Goal: Information Seeking & Learning: Learn about a topic

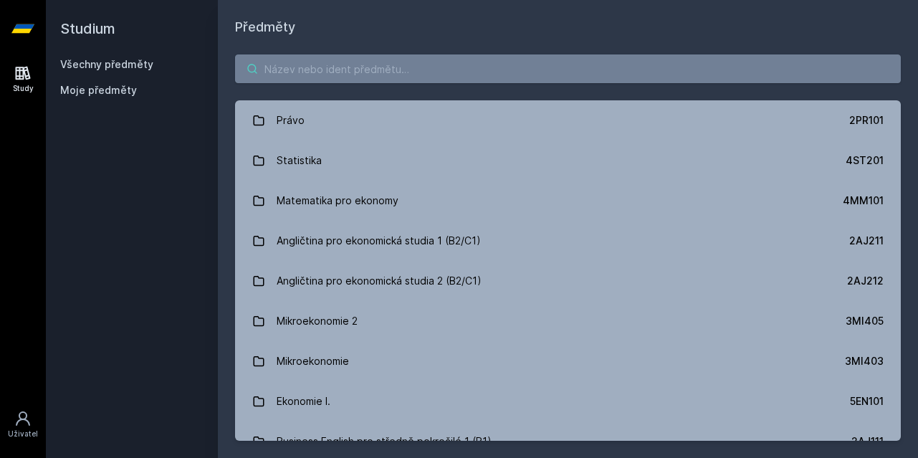
click at [441, 73] on input "search" at bounding box center [568, 68] width 666 height 29
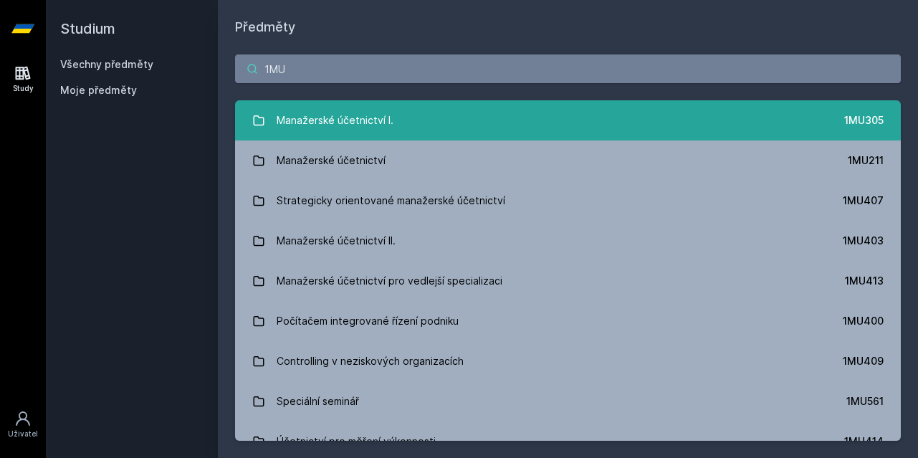
type input "1MU"
click at [423, 119] on link "Manažerské účetnictví I. 1MU305" at bounding box center [568, 120] width 666 height 40
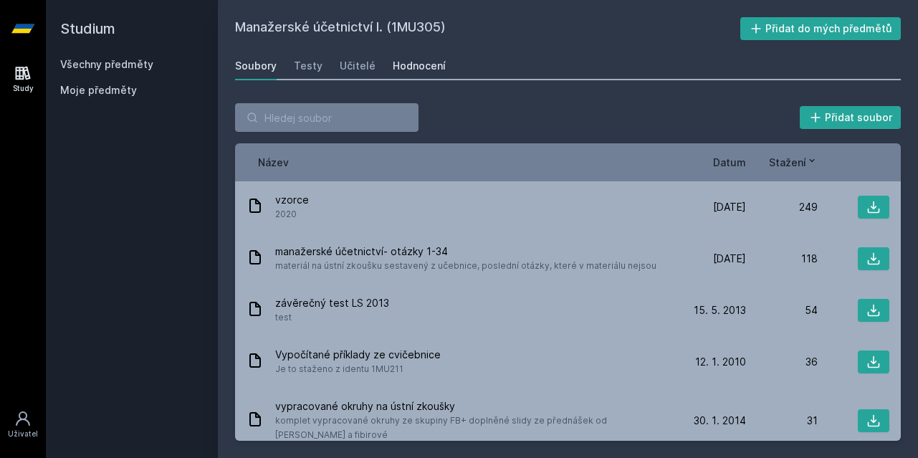
click at [410, 73] on link "Hodnocení" at bounding box center [419, 66] width 53 height 29
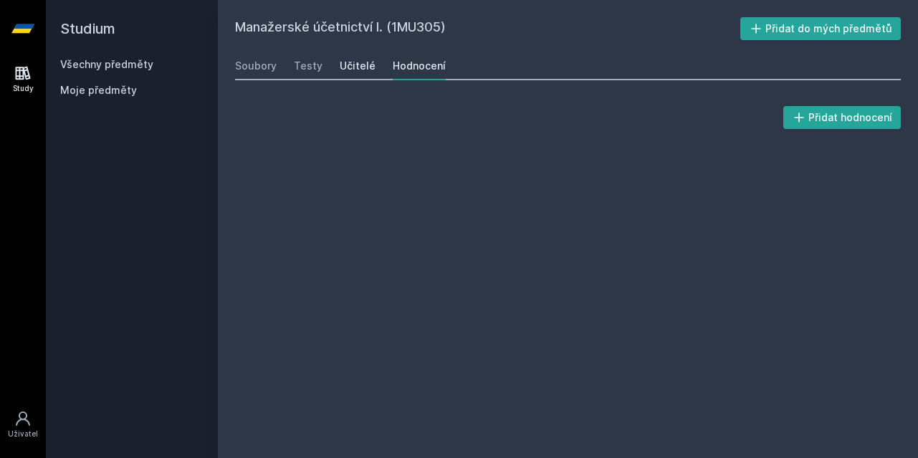
click at [362, 69] on div "Učitelé" at bounding box center [358, 66] width 36 height 14
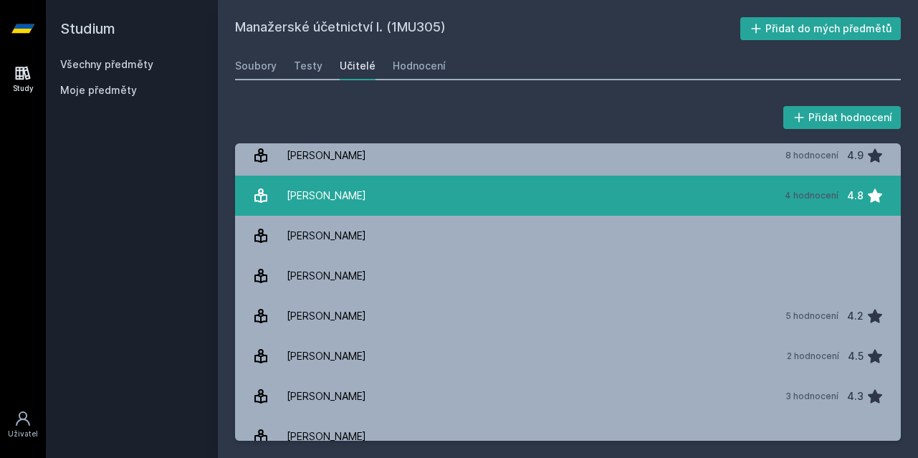
scroll to position [173, 0]
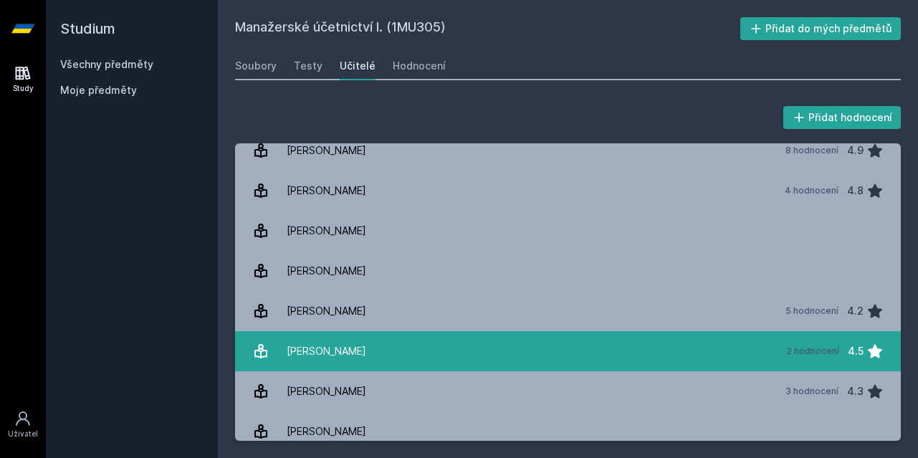
click at [386, 355] on link "[PERSON_NAME] 2 hodnocení 4.5" at bounding box center [568, 351] width 666 height 40
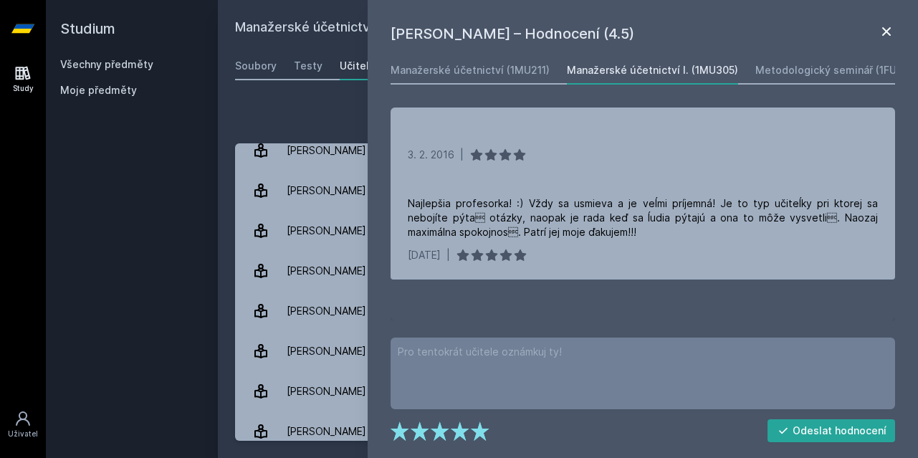
click at [885, 27] on icon at bounding box center [886, 31] width 17 height 17
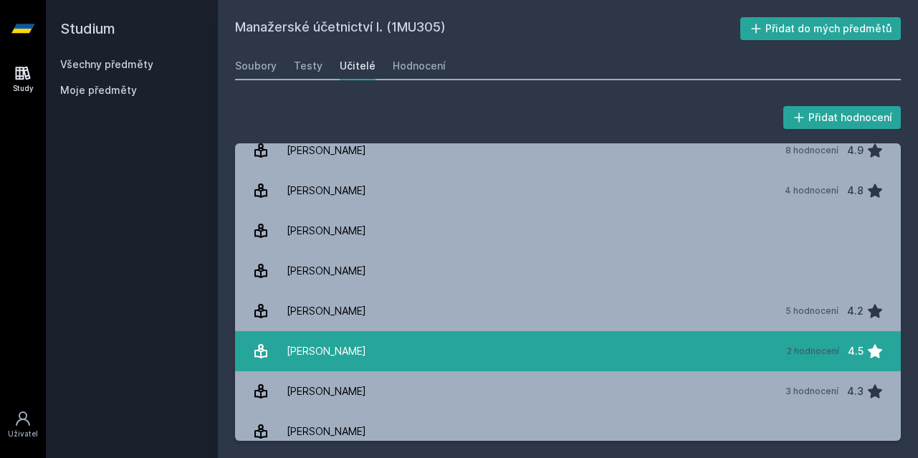
drag, startPoint x: 492, startPoint y: 330, endPoint x: 483, endPoint y: 349, distance: 20.8
click at [483, 349] on div "[PERSON_NAME] [PERSON_NAME] [PERSON_NAME] [PERSON_NAME] [PERSON_NAME] 16 hodnoc…" at bounding box center [568, 291] width 666 height 297
click at [465, 358] on link "[PERSON_NAME] 2 hodnocení 4.5" at bounding box center [568, 351] width 666 height 40
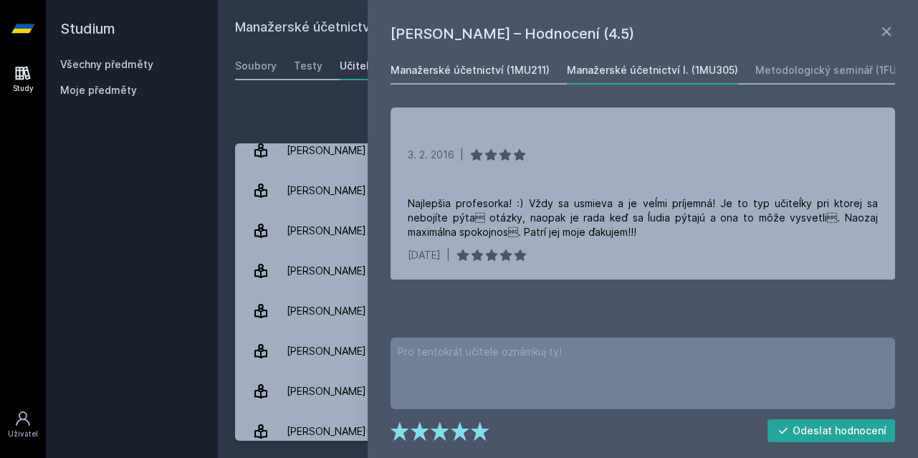
click at [507, 75] on div "Manažerské účetnictví (1MU211)" at bounding box center [469, 70] width 159 height 14
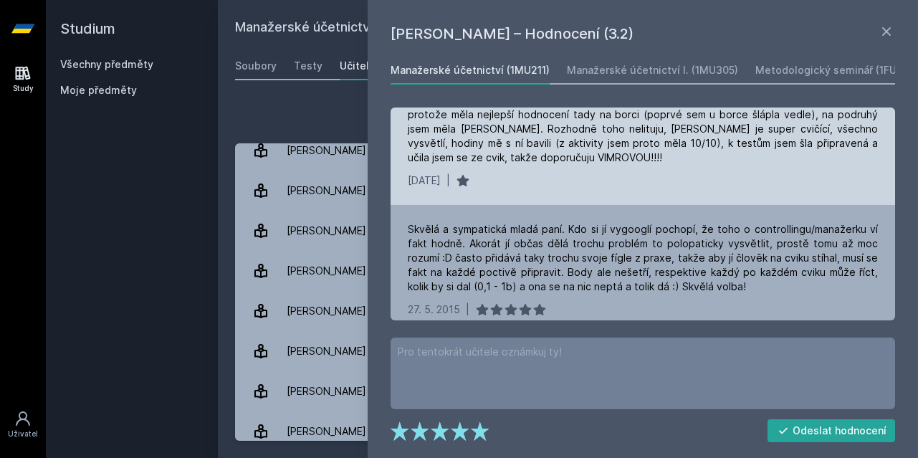
scroll to position [418, 0]
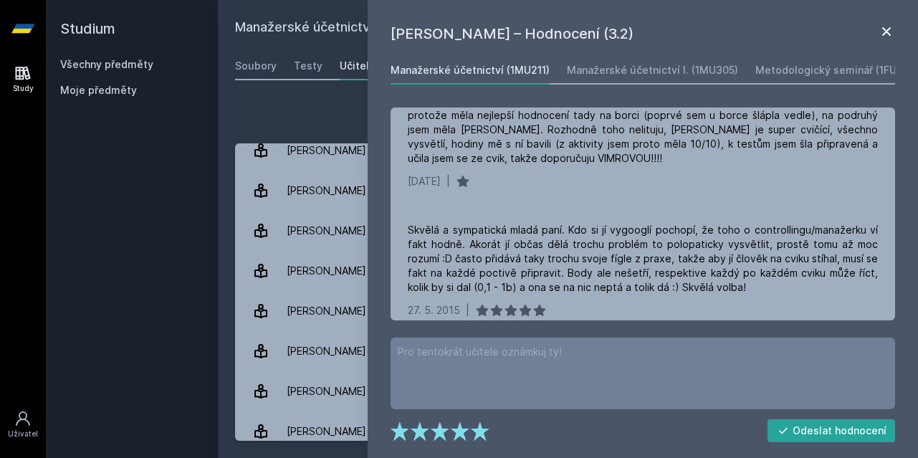
click at [883, 29] on icon at bounding box center [886, 31] width 9 height 9
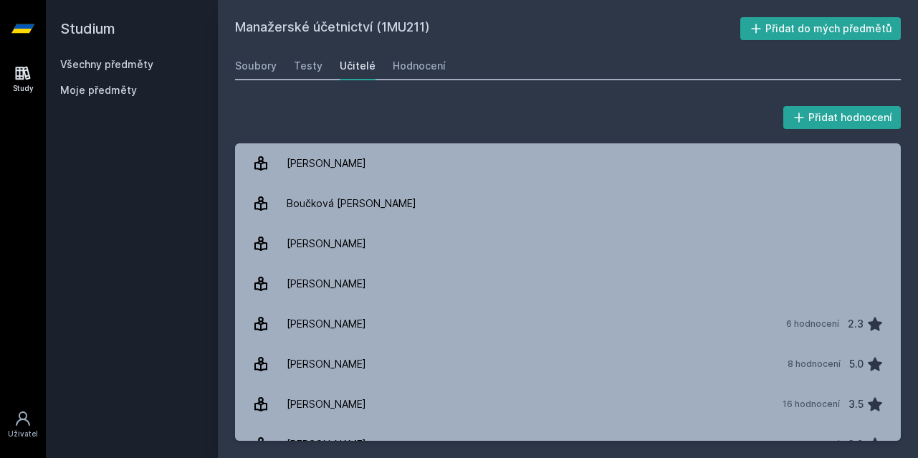
click at [95, 64] on link "Všechny předměty" at bounding box center [106, 64] width 93 height 12
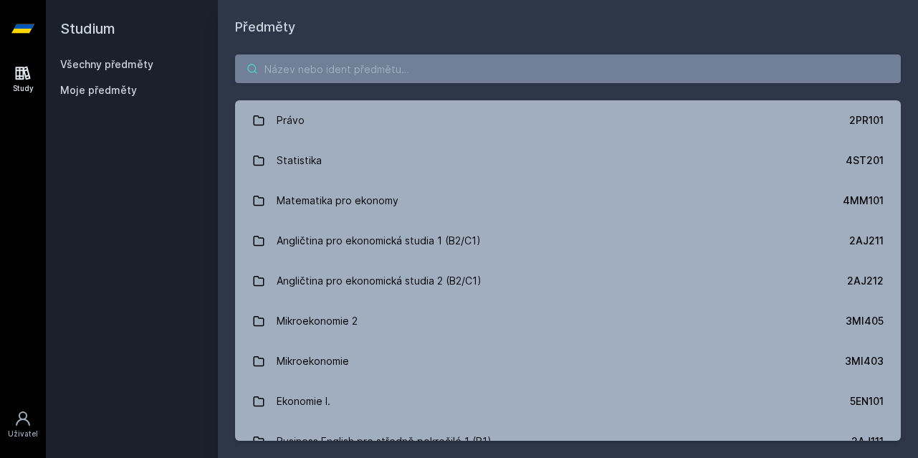
click at [307, 67] on input "search" at bounding box center [568, 68] width 666 height 29
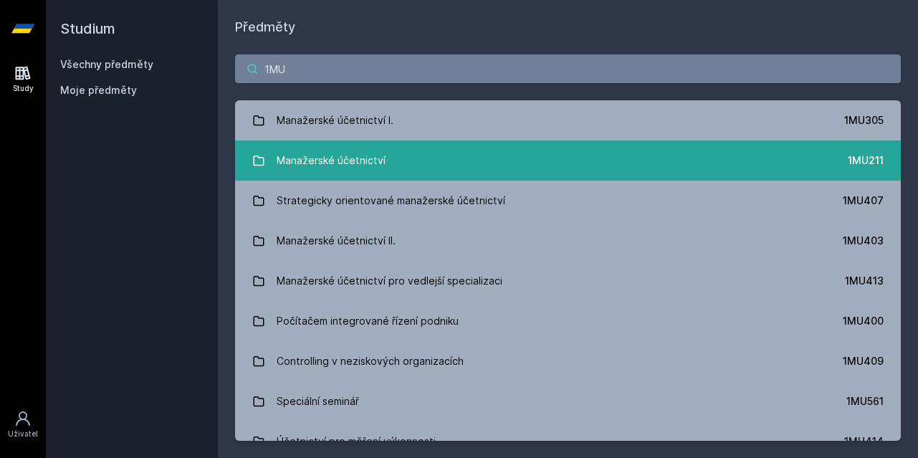
type input "1MU"
click at [394, 170] on link "Manažerské účetnictví 1MU211" at bounding box center [568, 160] width 666 height 40
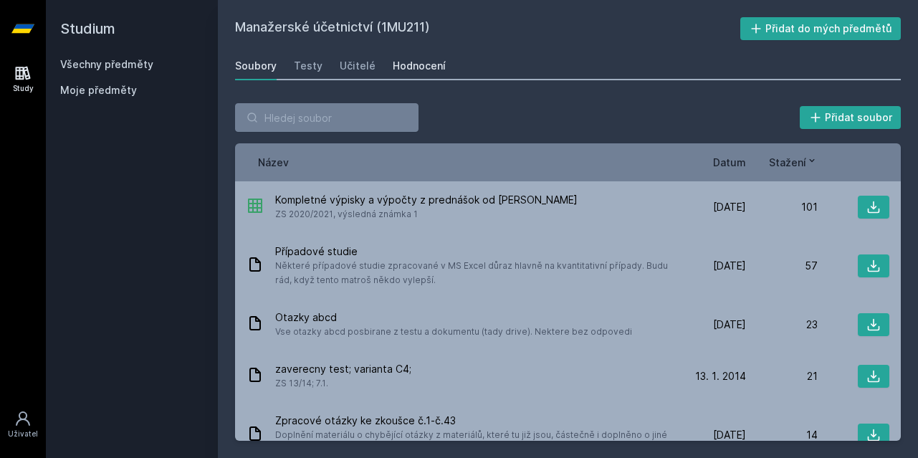
click at [398, 70] on div "Hodnocení" at bounding box center [419, 66] width 53 height 14
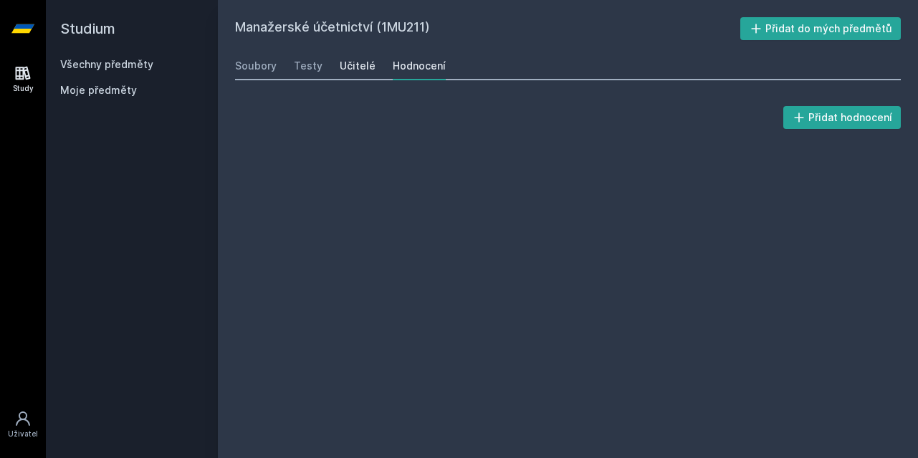
click at [340, 69] on div "Učitelé" at bounding box center [358, 66] width 36 height 14
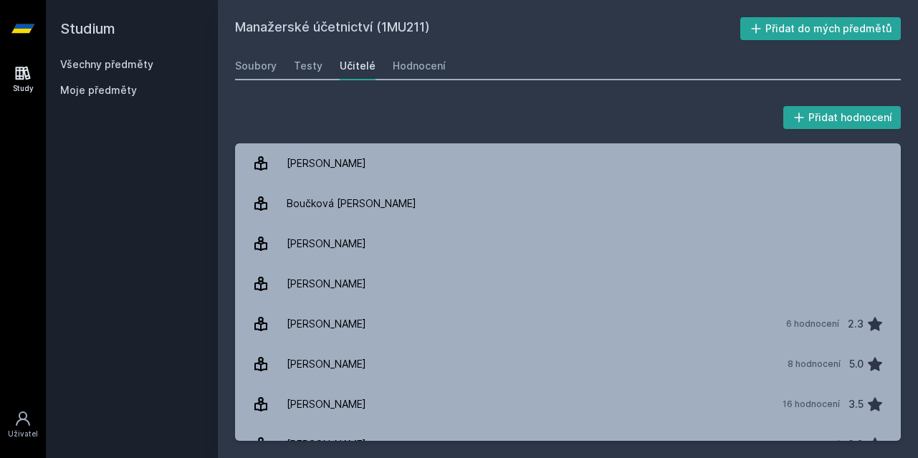
click at [345, 59] on div "Učitelé" at bounding box center [358, 66] width 36 height 14
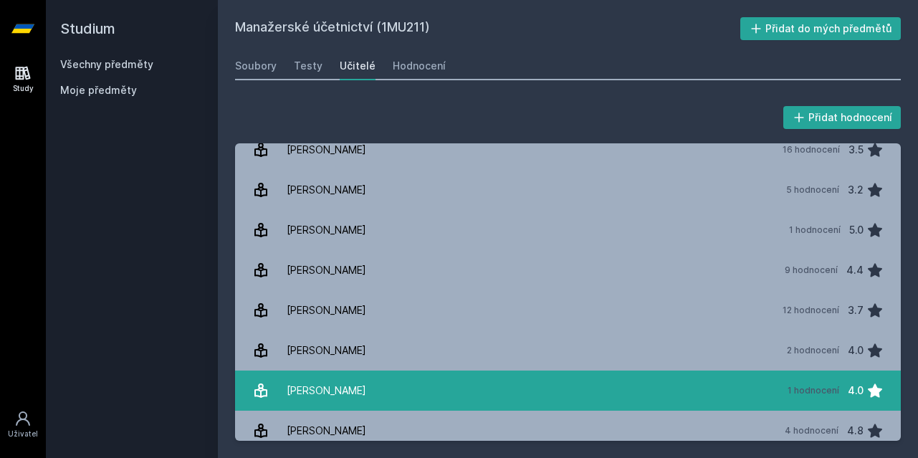
scroll to position [164, 0]
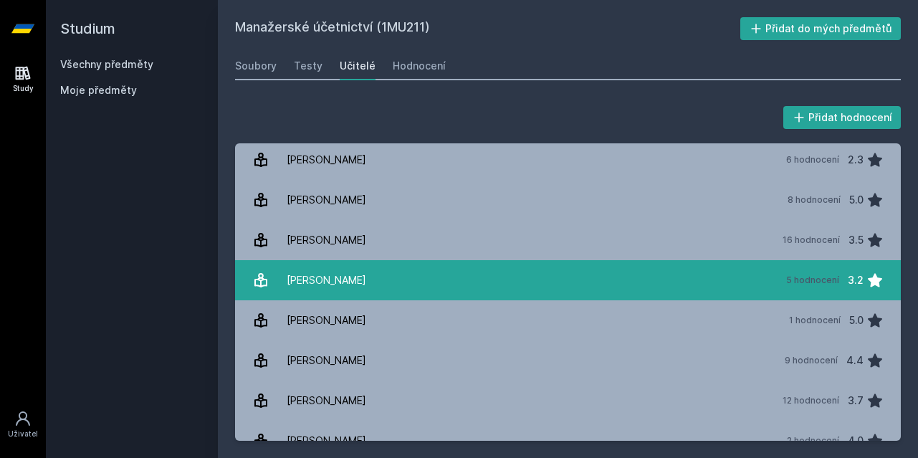
click at [378, 280] on link "[PERSON_NAME] 5 hodnocení 3.2" at bounding box center [568, 280] width 666 height 40
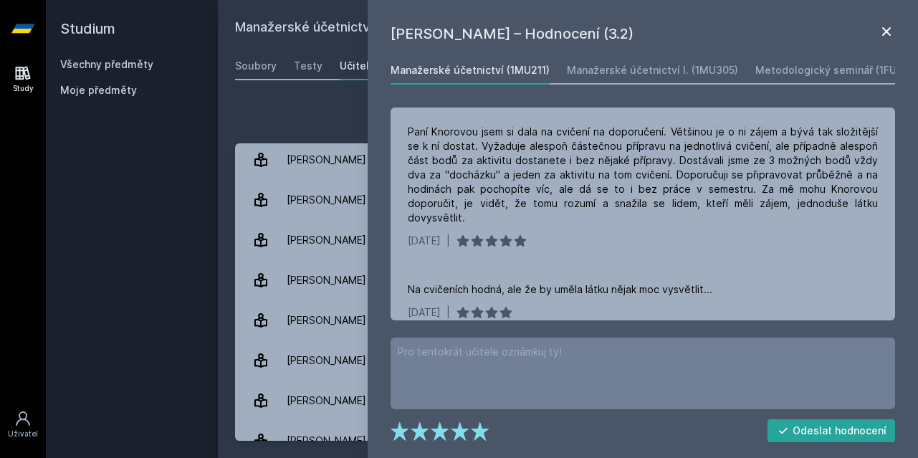
click at [887, 24] on icon at bounding box center [886, 31] width 17 height 17
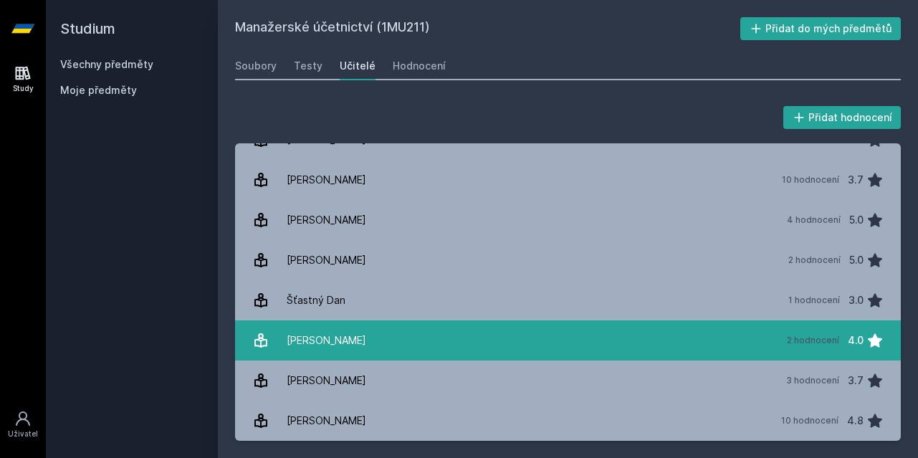
scroll to position [585, 0]
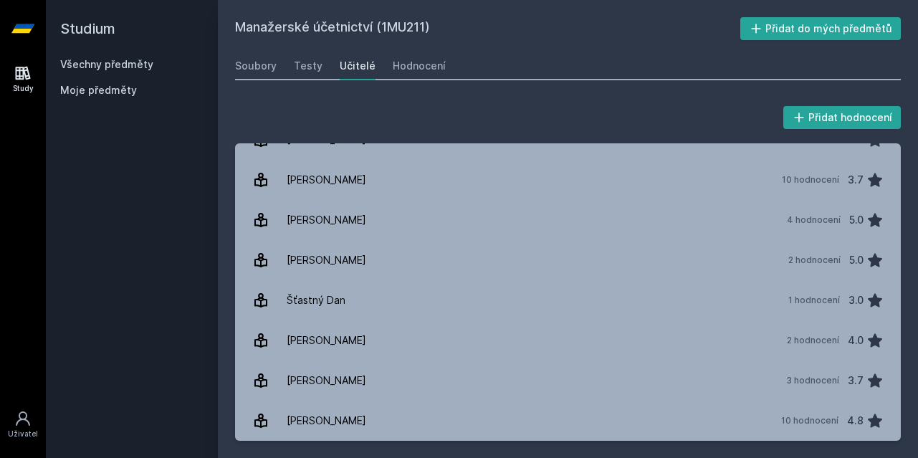
click at [92, 33] on h2 "Studium" at bounding box center [131, 28] width 143 height 57
click at [125, 59] on link "Všechny předměty" at bounding box center [106, 64] width 93 height 12
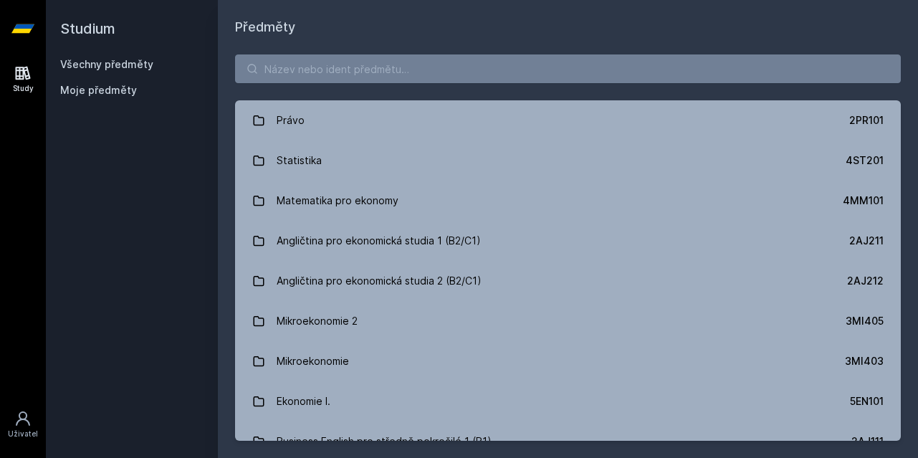
click at [125, 63] on link "Všechny předměty" at bounding box center [106, 64] width 93 height 12
click at [431, 84] on div "Právo 2PR101 Statistika 4ST201 Matematika pro ekonomy 4MM101 Angličtina pro eko…" at bounding box center [568, 247] width 700 height 421
click at [429, 80] on input "search" at bounding box center [568, 68] width 666 height 29
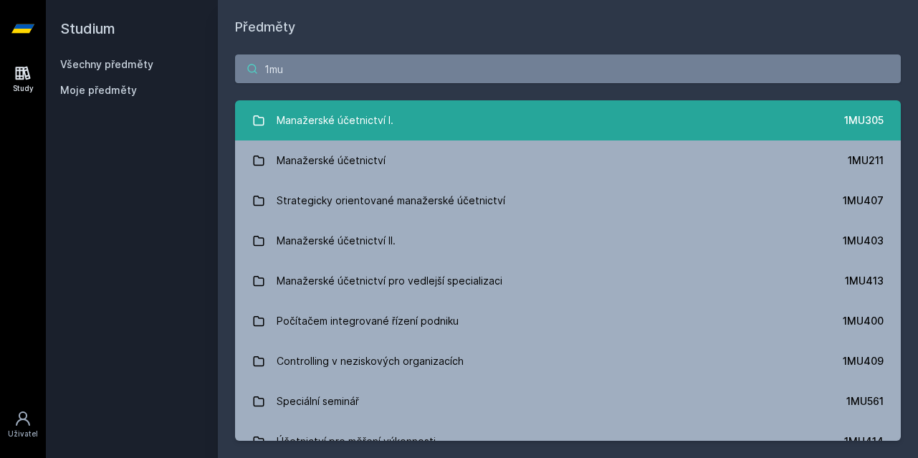
type input "1mu"
click at [430, 133] on link "Manažerské účetnictví I. 1MU305" at bounding box center [568, 120] width 666 height 40
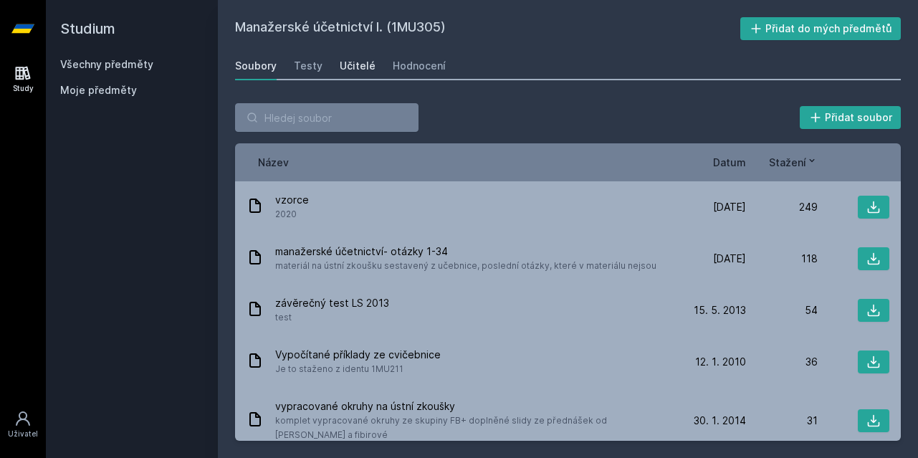
click at [361, 72] on div "Učitelé" at bounding box center [358, 66] width 36 height 14
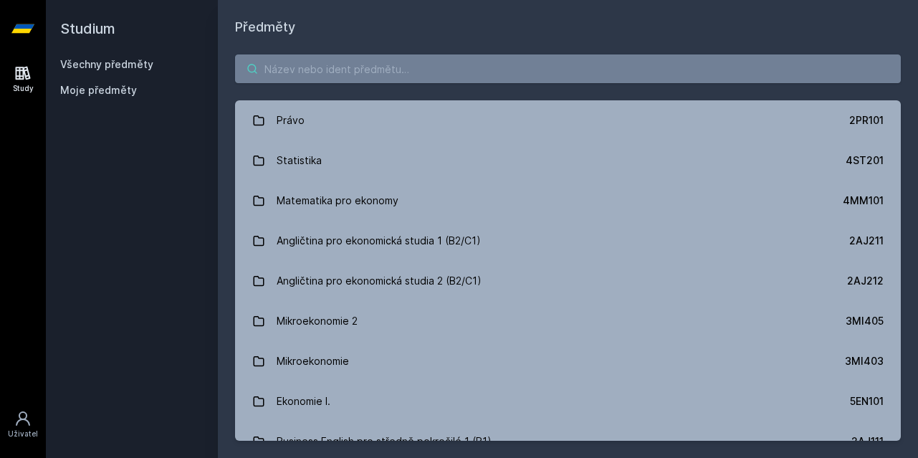
click at [340, 69] on input "search" at bounding box center [568, 68] width 666 height 29
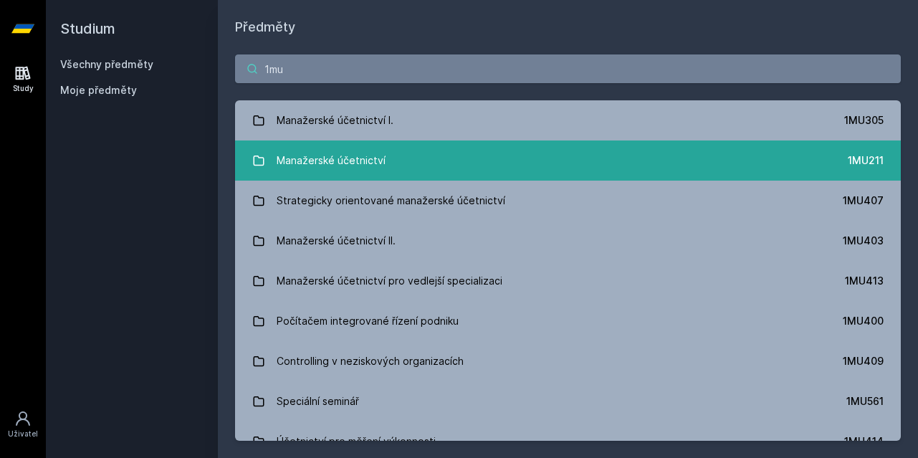
type input "1mu"
click at [320, 160] on div "Manažerské účetnictví" at bounding box center [331, 160] width 109 height 29
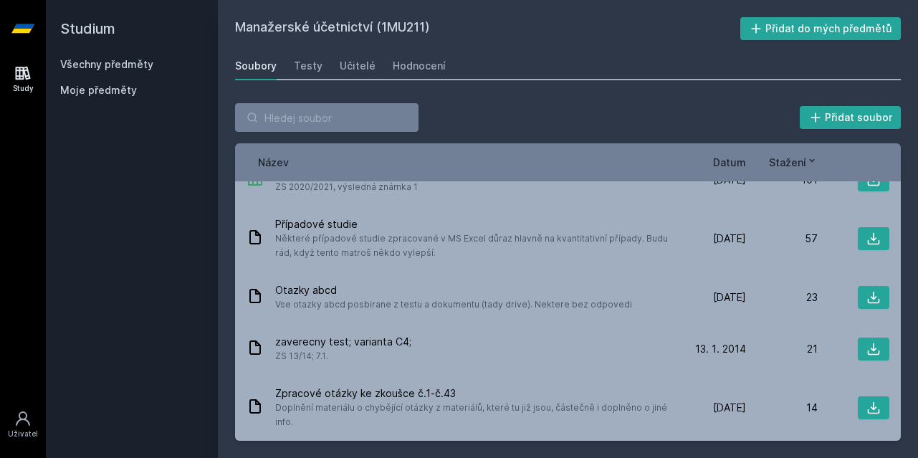
scroll to position [1, 0]
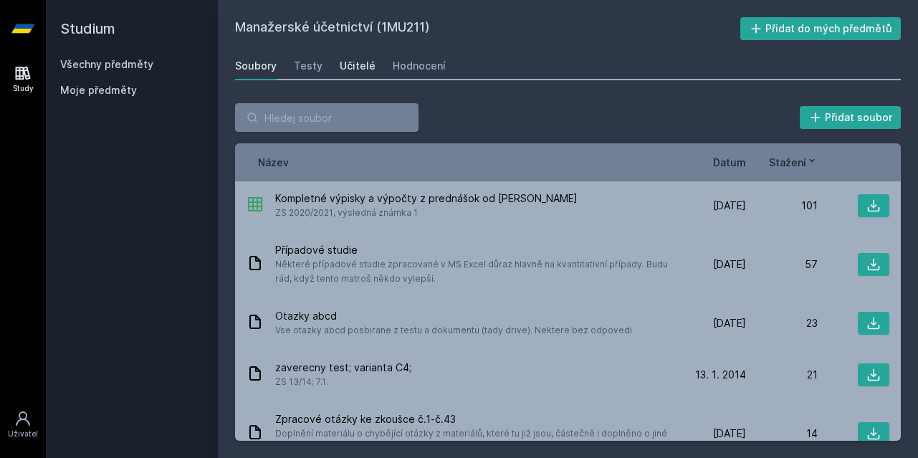
click at [347, 72] on div "Učitelé" at bounding box center [358, 66] width 36 height 14
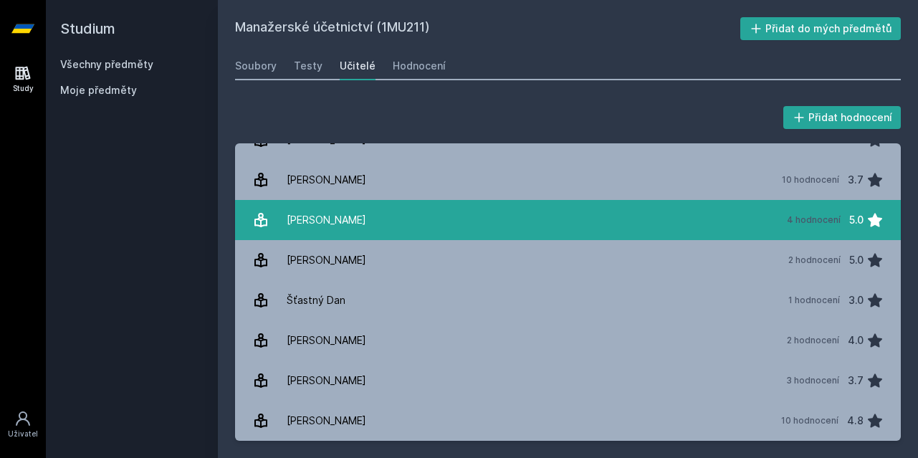
scroll to position [585, 0]
